Goal: Communication & Community: Participate in discussion

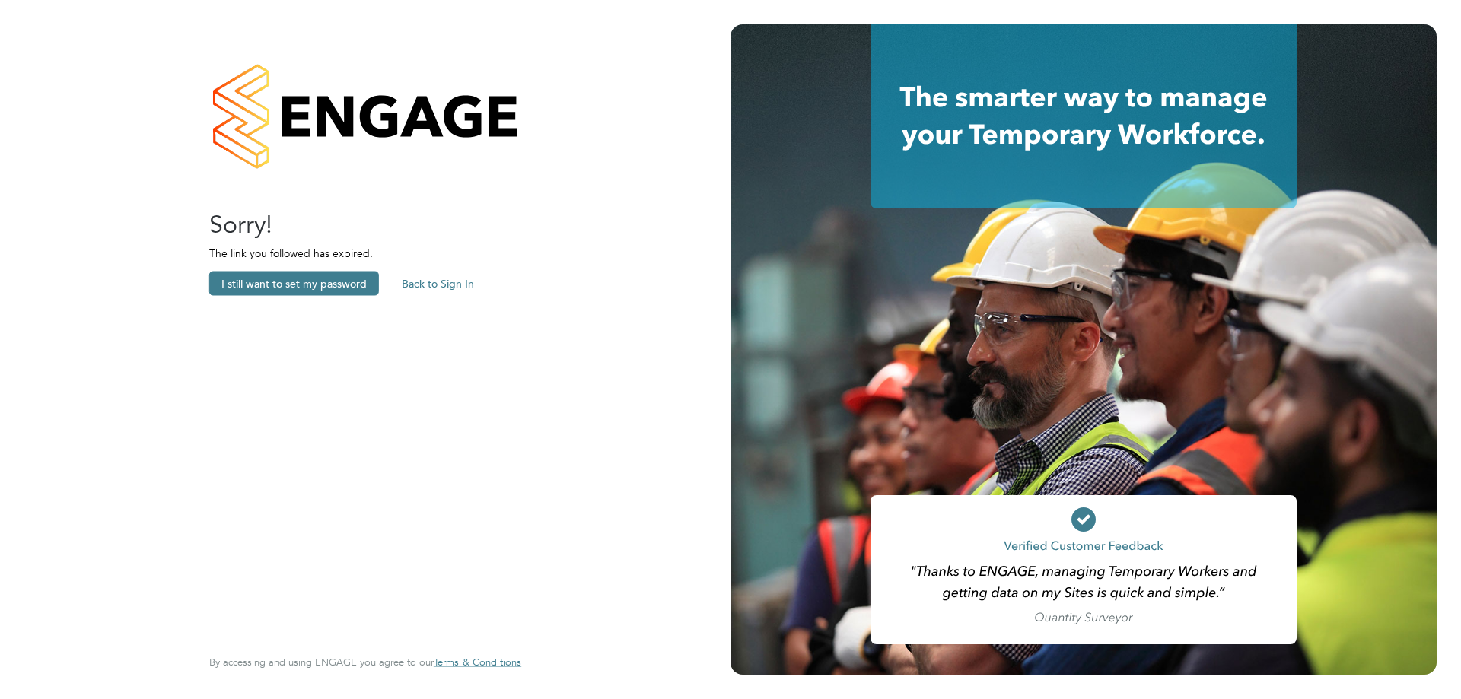
click at [443, 277] on button "Back to Sign In" at bounding box center [438, 284] width 97 height 24
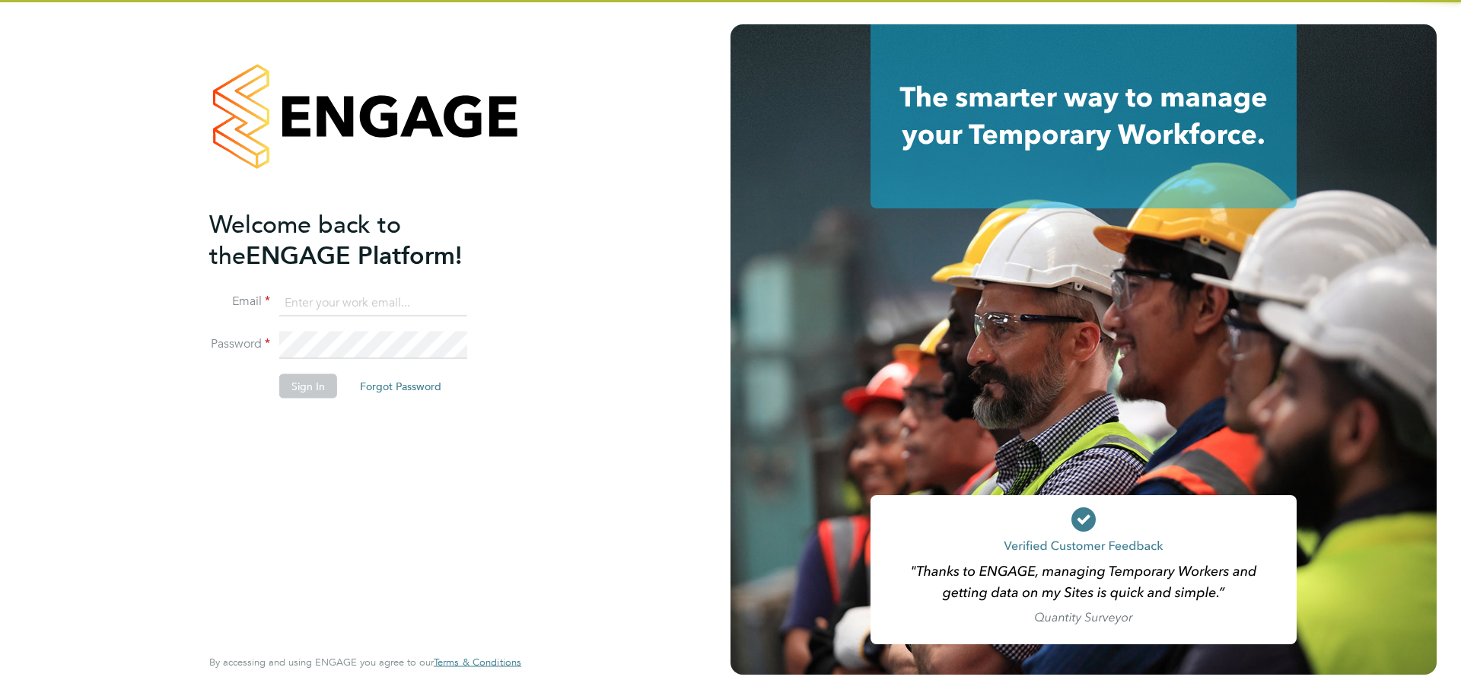
type input "[PERSON_NAME][EMAIL_ADDRESS][DOMAIN_NAME]"
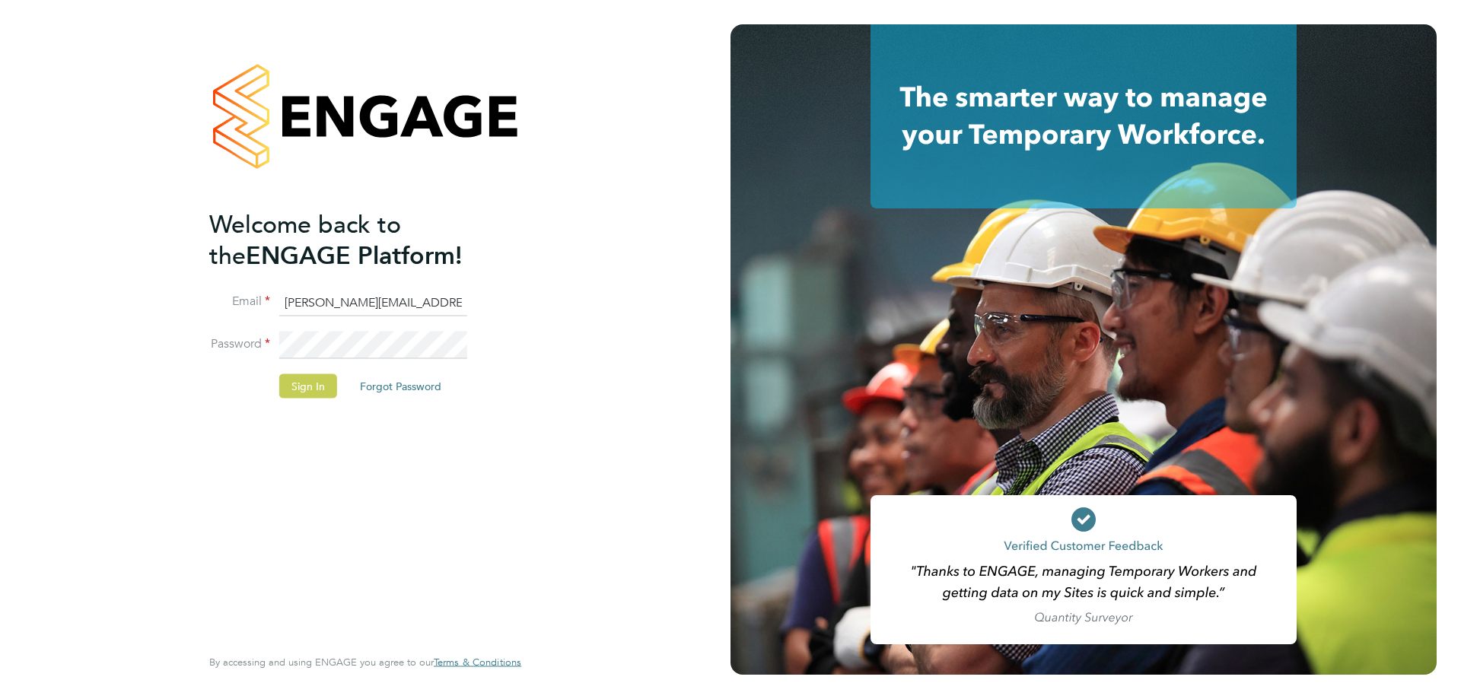
click at [304, 377] on button "Sign In" at bounding box center [308, 386] width 58 height 24
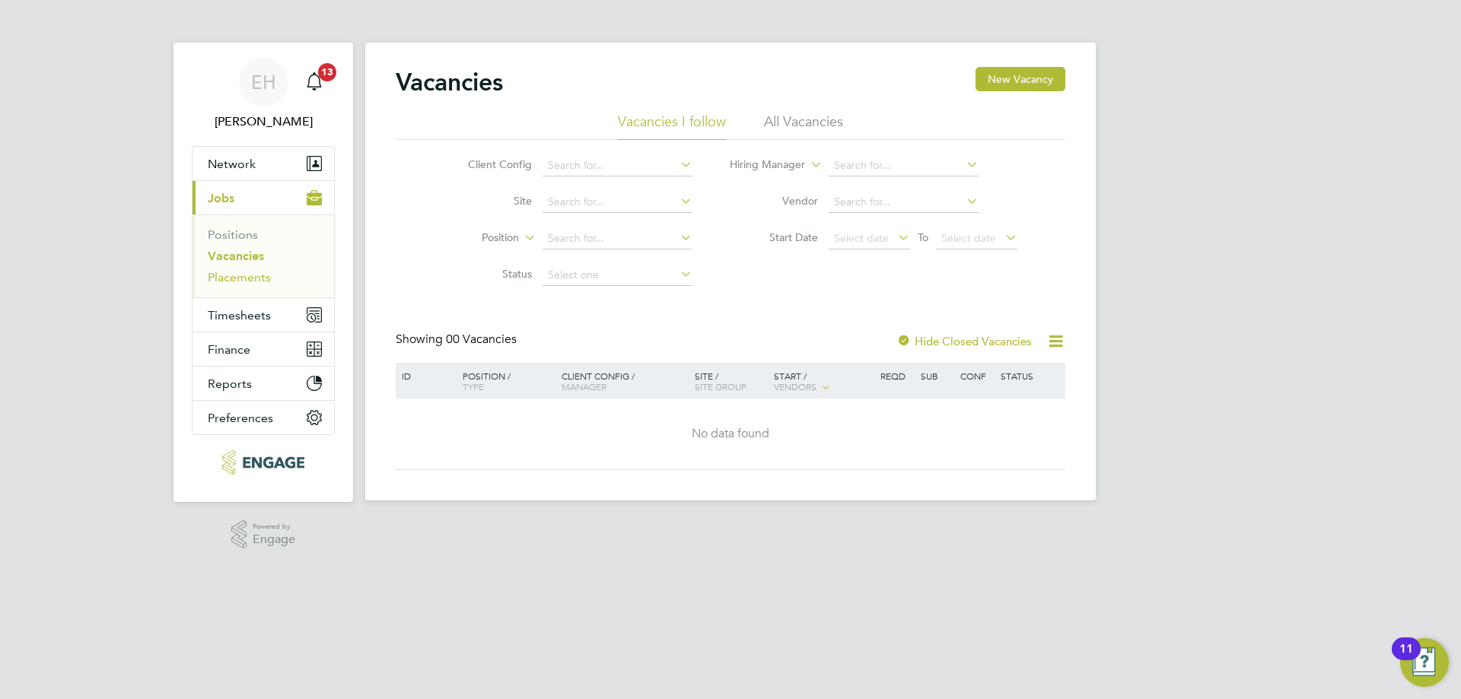
click at [265, 277] on link "Placements" at bounding box center [239, 277] width 63 height 14
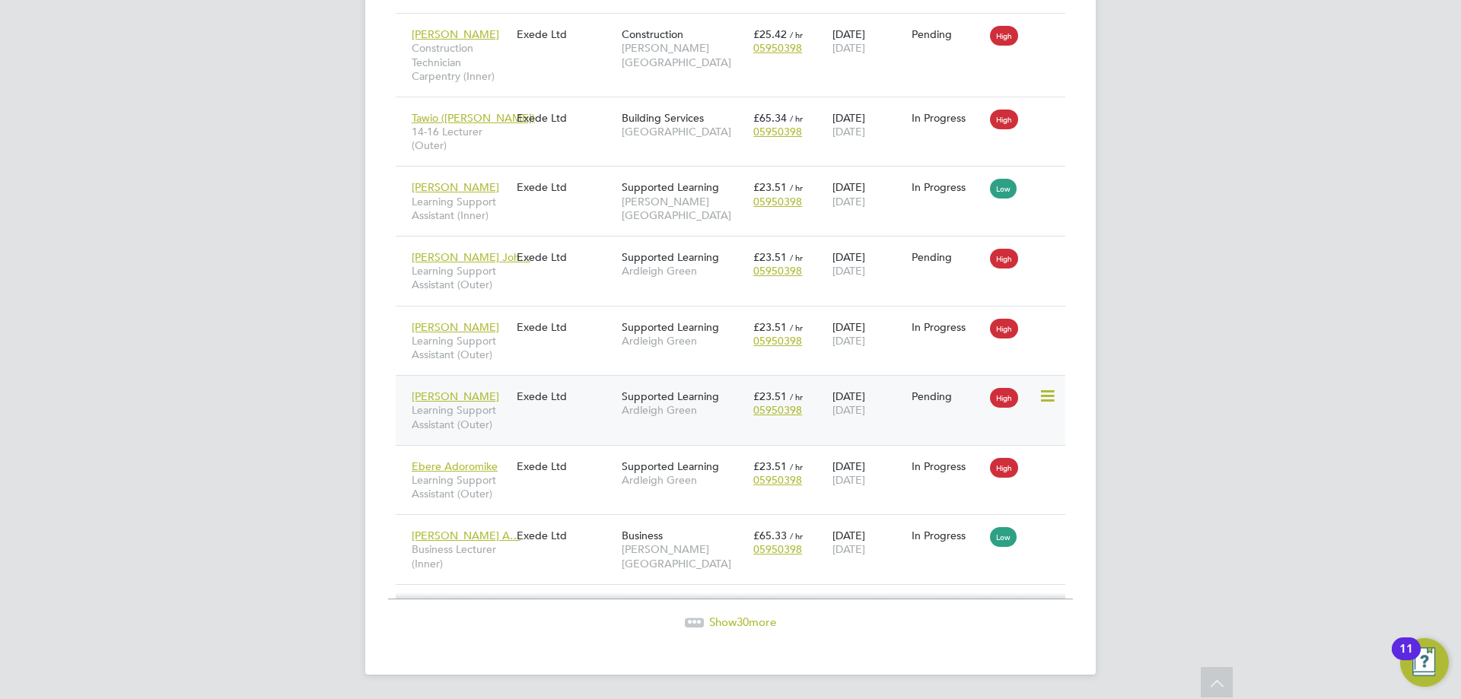
click at [558, 406] on div "Exede Ltd" at bounding box center [565, 396] width 105 height 29
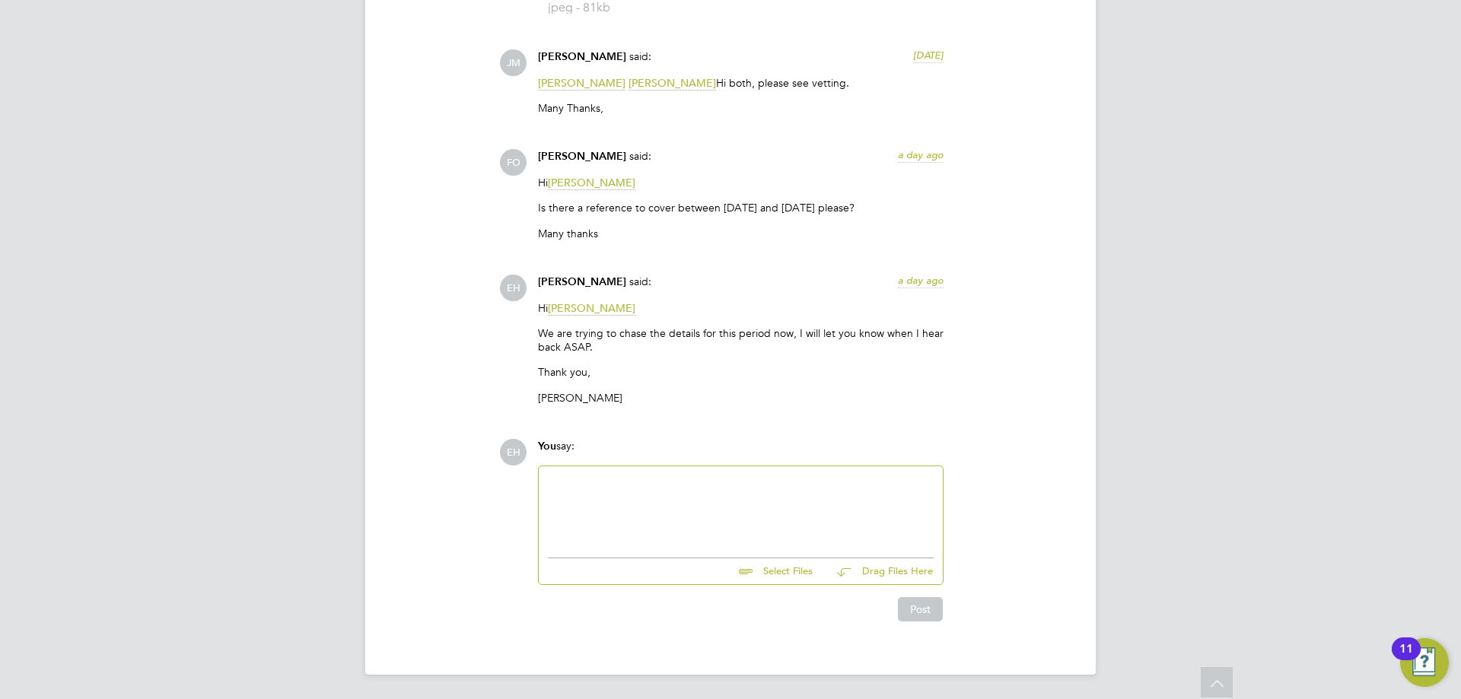
click at [615, 485] on div at bounding box center [741, 508] width 386 height 65
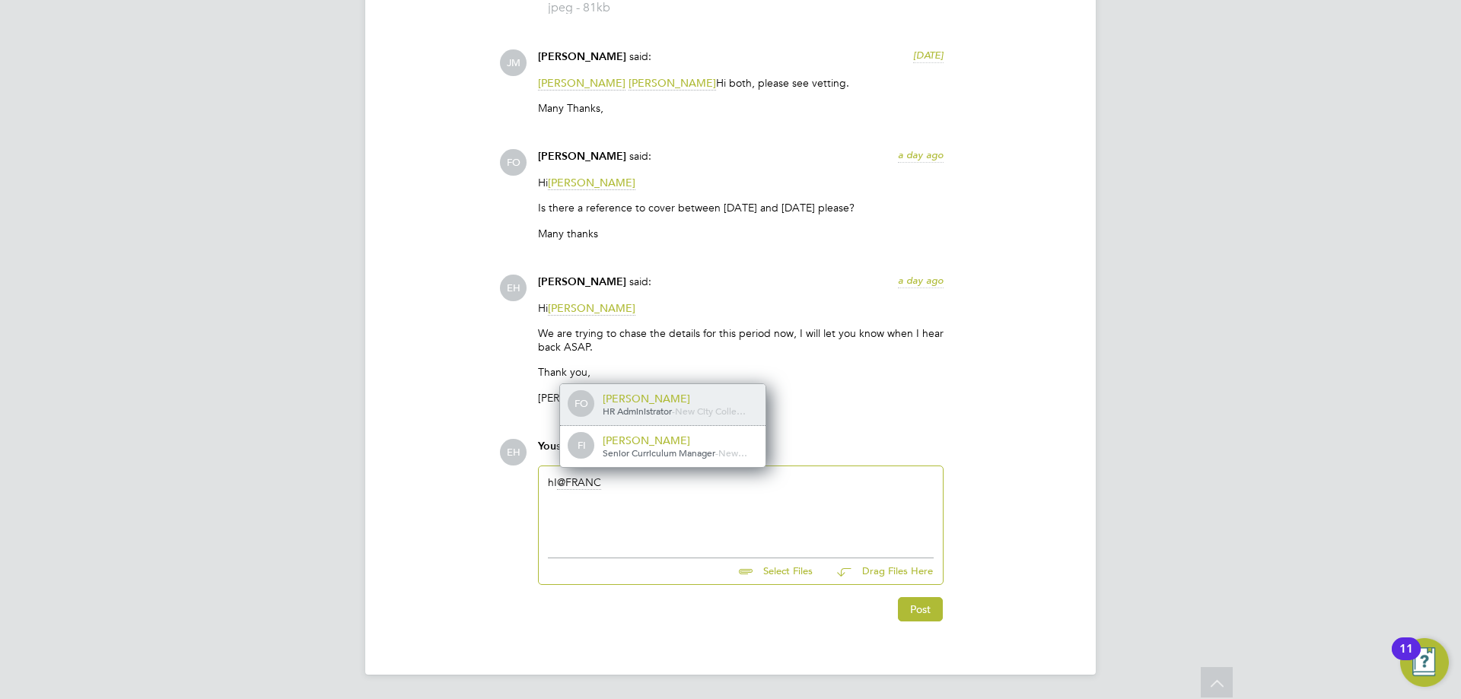
click at [686, 408] on span "New City Colle…" at bounding box center [710, 411] width 71 height 12
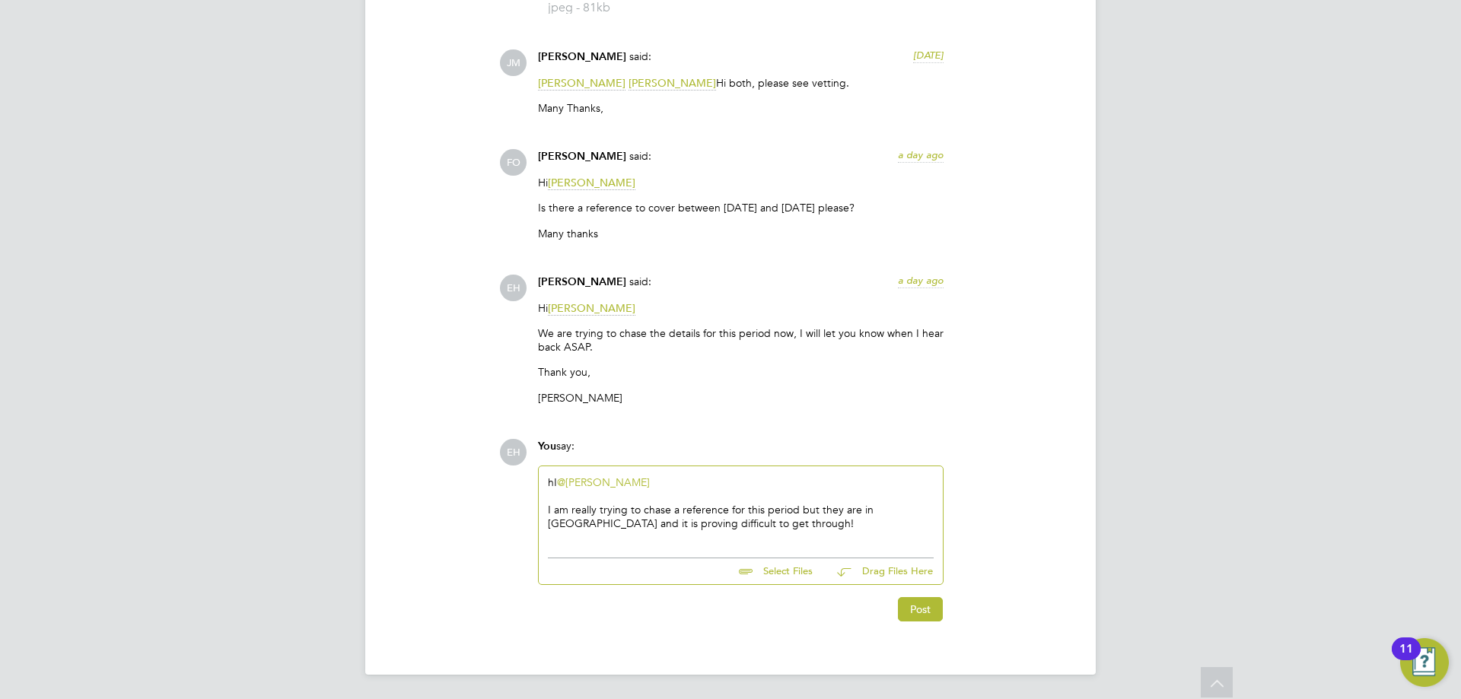
click at [558, 482] on div "hI @Francesca O'Riordan ​ I am really trying to chase a reference for this peri…" at bounding box center [741, 508] width 386 height 65
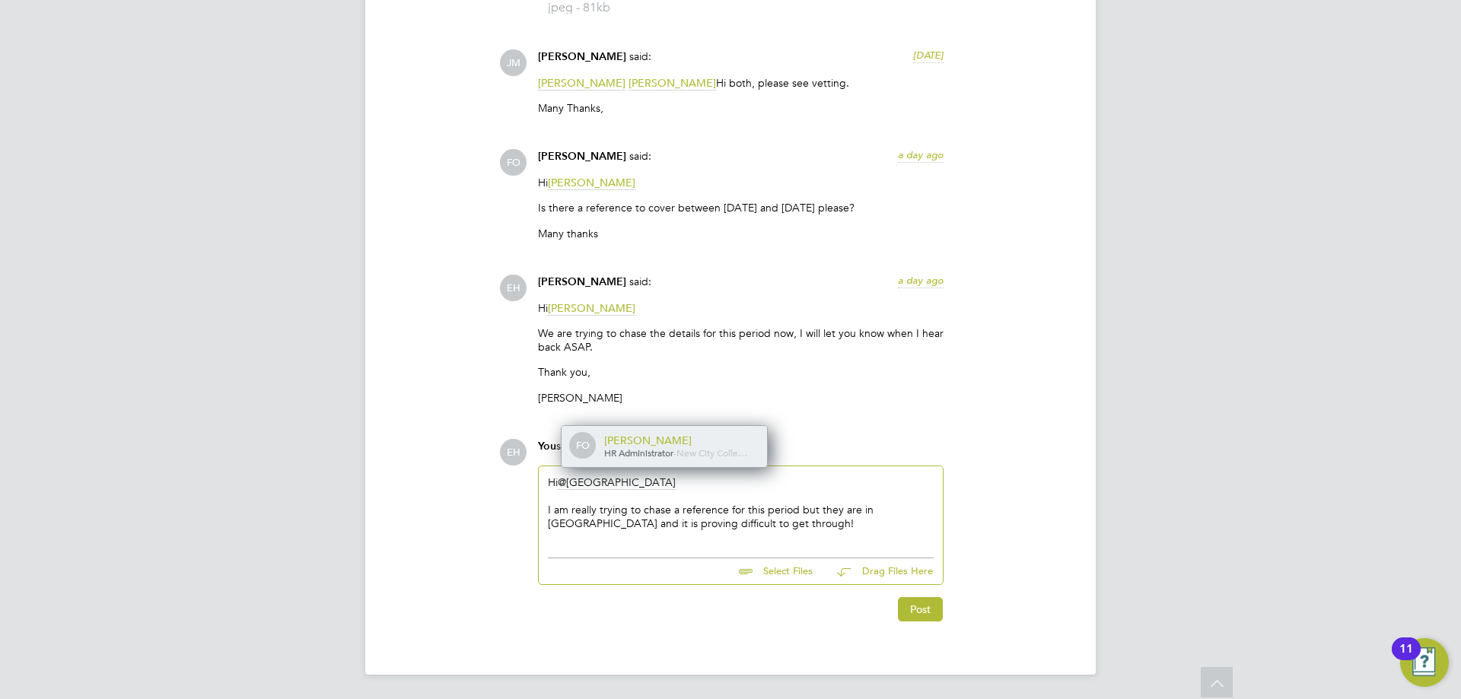
click at [654, 439] on div "Francesca O'Riordan" at bounding box center [680, 441] width 152 height 14
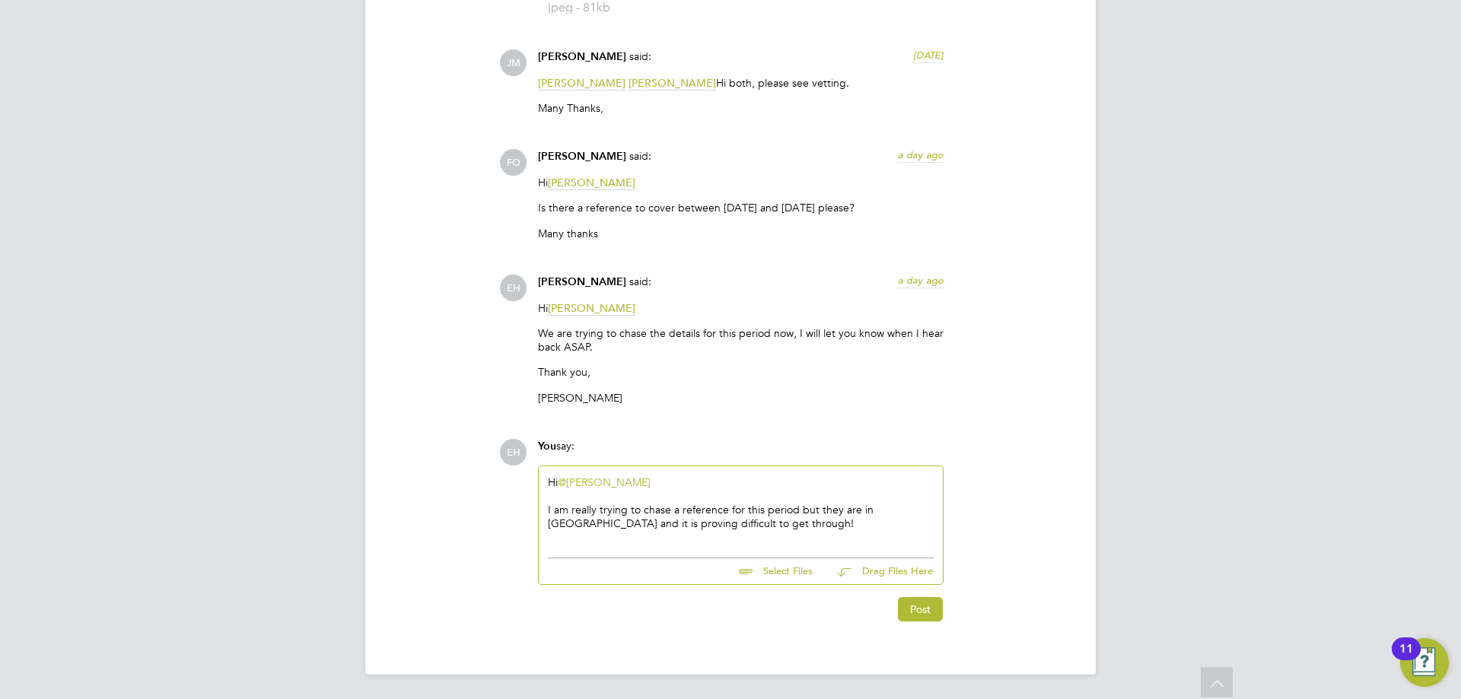
click at [889, 510] on div "I am really trying to chase a reference for this period but they are in pakista…" at bounding box center [741, 516] width 386 height 27
click at [874, 509] on div "I am really trying to chase a reference for this period but they are in pakista…" at bounding box center [741, 516] width 386 height 27
click at [740, 522] on div "I am really trying to chase a reference for this period but they are in Pakista…" at bounding box center [741, 516] width 386 height 27
click at [796, 513] on div "I am really trying to chase a reference for this period but they are in Pakista…" at bounding box center [741, 516] width 386 height 27
click at [926, 607] on button "Post" at bounding box center [920, 609] width 45 height 24
